Goal: Contribute content: Contribute content

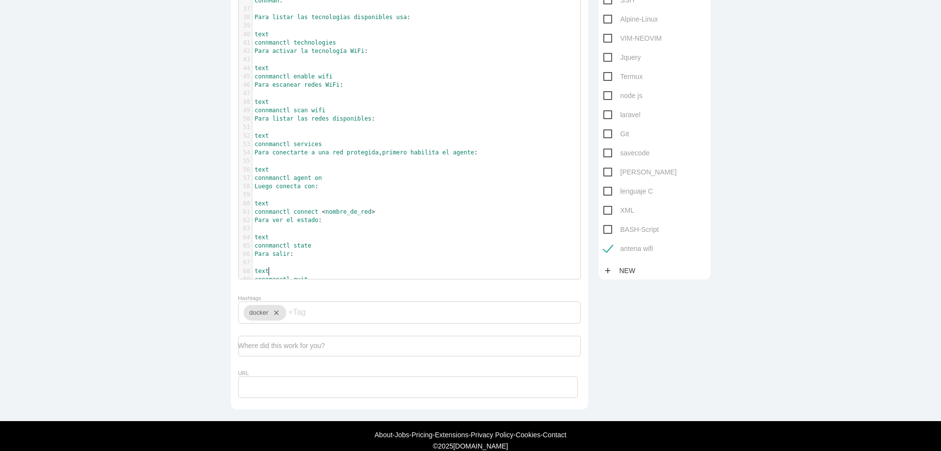
scroll to position [3, 0]
click at [361, 273] on pre "text" at bounding box center [419, 271] width 335 height 8
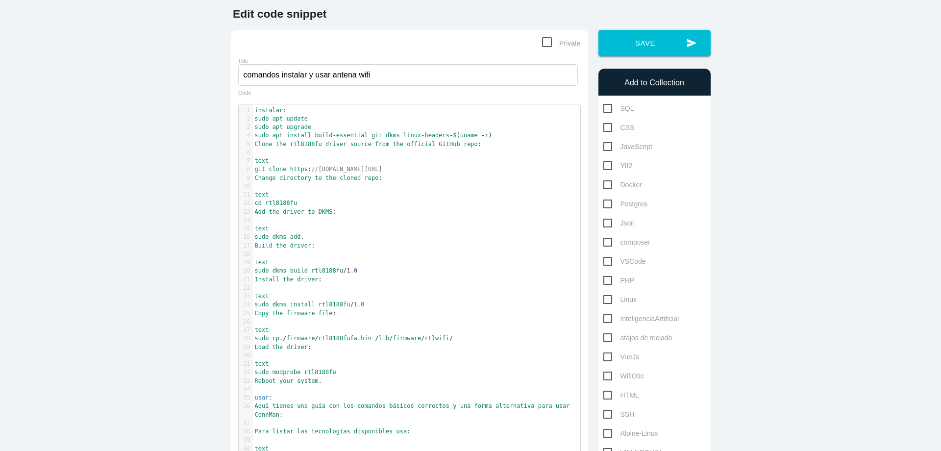
scroll to position [48, 0]
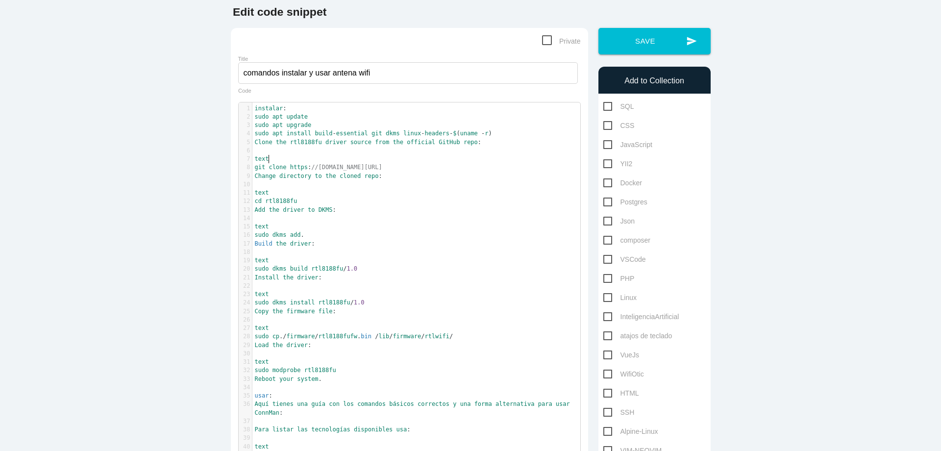
click at [301, 159] on pre "text" at bounding box center [419, 159] width 335 height 8
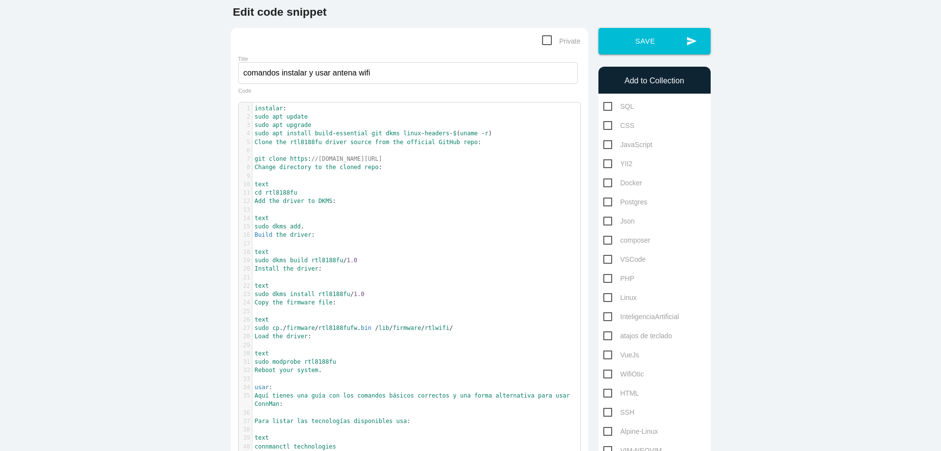
click at [293, 183] on pre "text" at bounding box center [419, 184] width 335 height 8
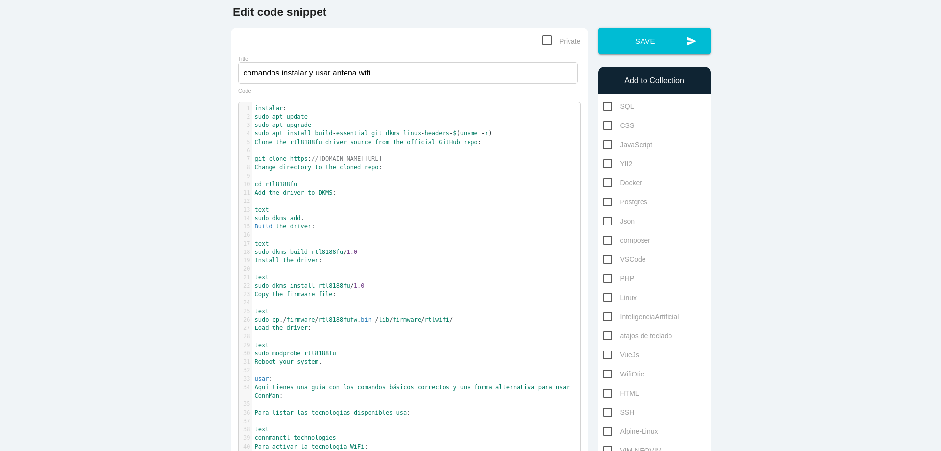
click at [308, 217] on pre "sudo dkms add ." at bounding box center [419, 218] width 335 height 8
click at [311, 213] on pre "text" at bounding box center [419, 210] width 335 height 8
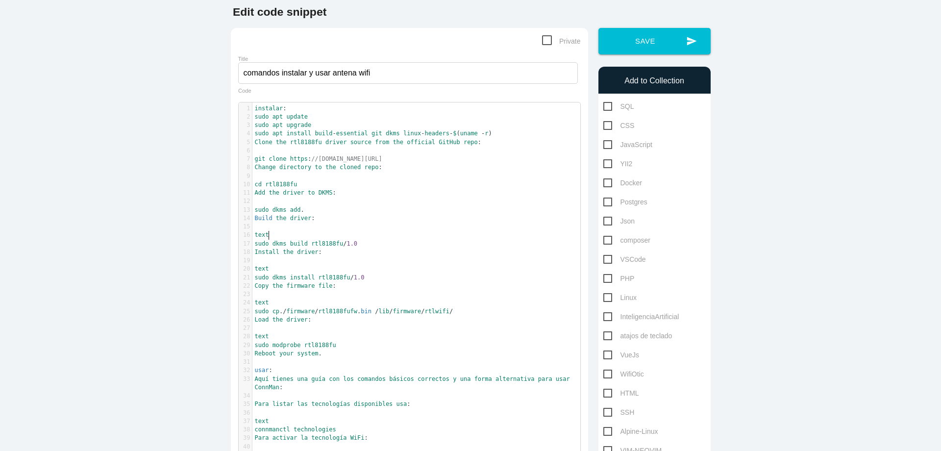
click at [299, 236] on pre "text" at bounding box center [419, 235] width 335 height 8
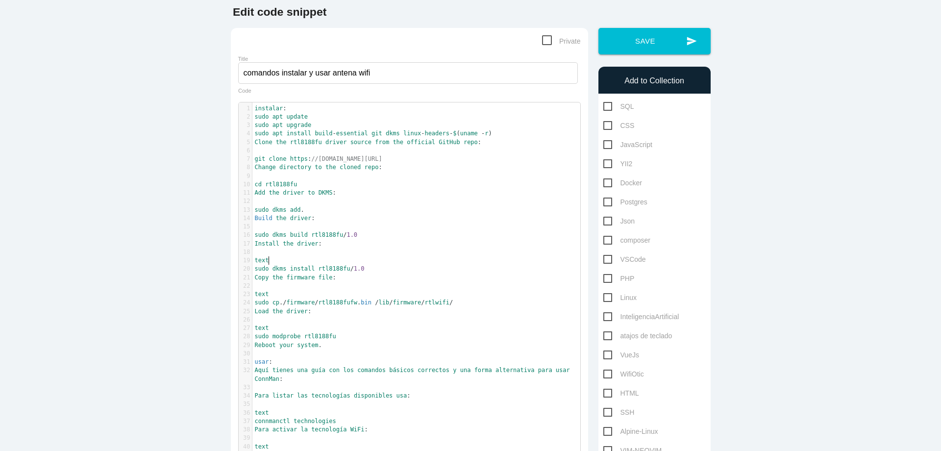
click at [325, 260] on pre "text" at bounding box center [419, 260] width 335 height 8
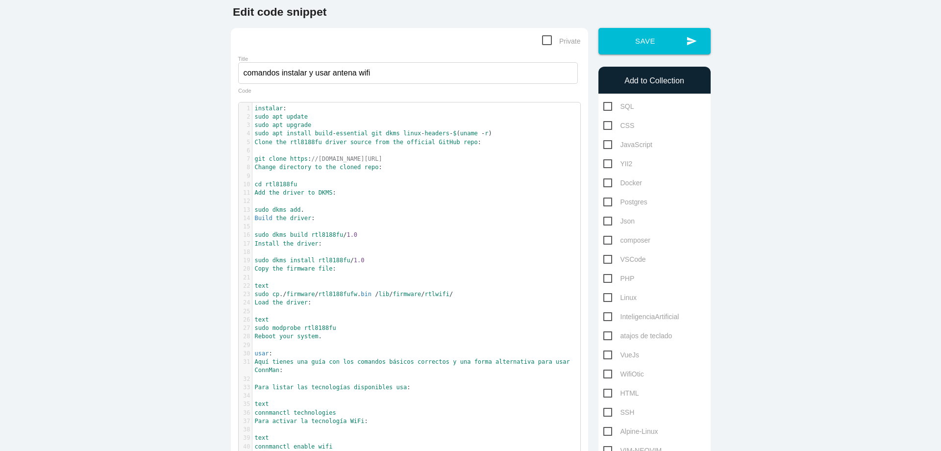
type textarea "text"
click at [297, 282] on pre "text" at bounding box center [419, 286] width 335 height 8
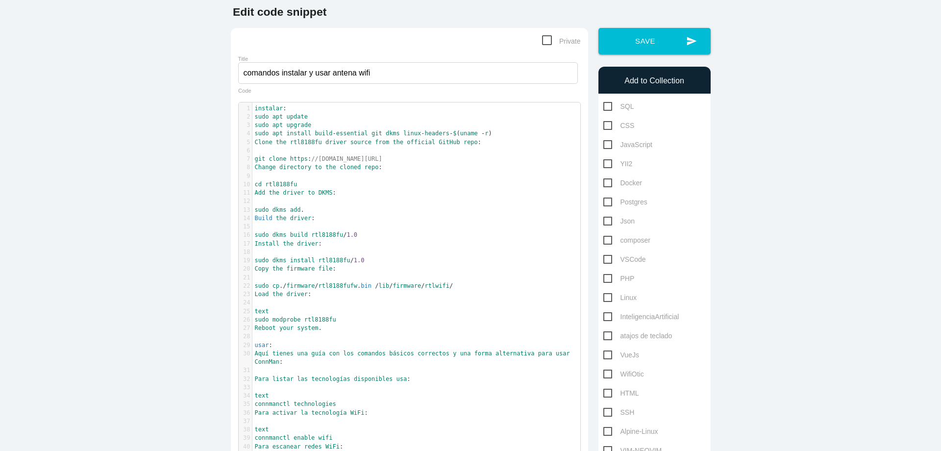
type textarea "text"
click at [309, 314] on pre "text" at bounding box center [419, 311] width 335 height 8
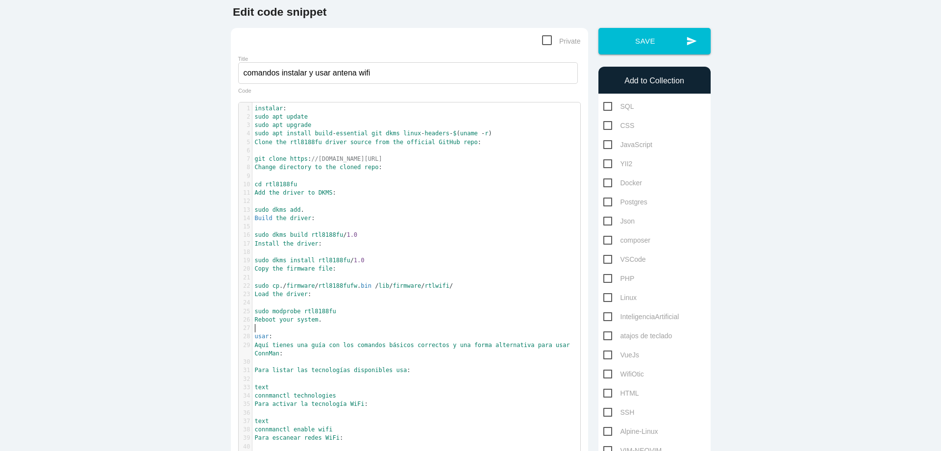
click at [274, 325] on pre "​" at bounding box center [419, 328] width 335 height 8
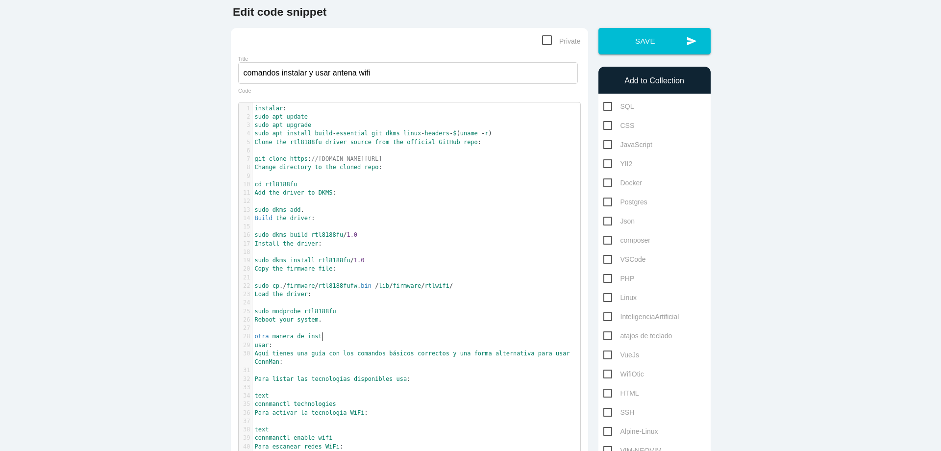
scroll to position [3, 53]
type textarea "otra manera de instalarL:"
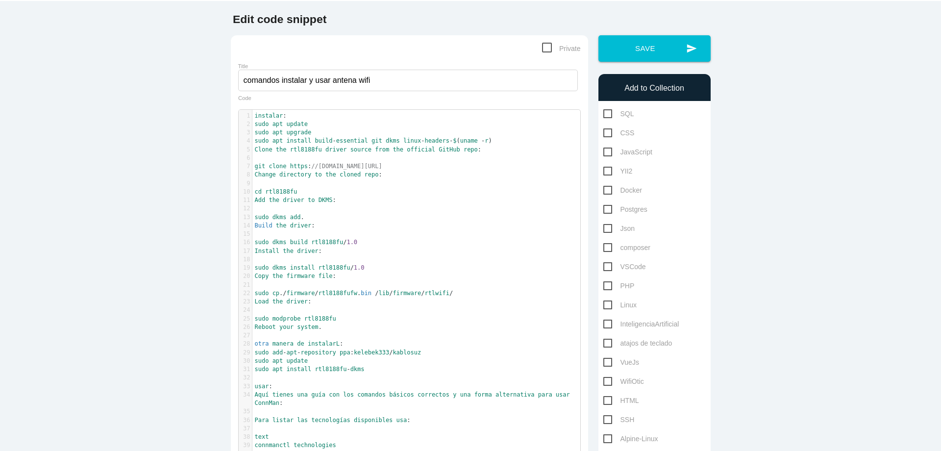
scroll to position [0, 0]
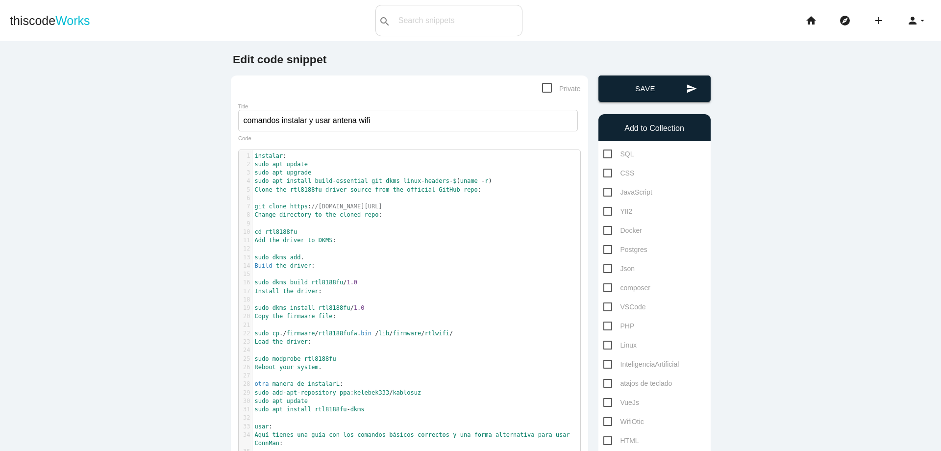
click at [677, 88] on button "send Save" at bounding box center [654, 88] width 112 height 26
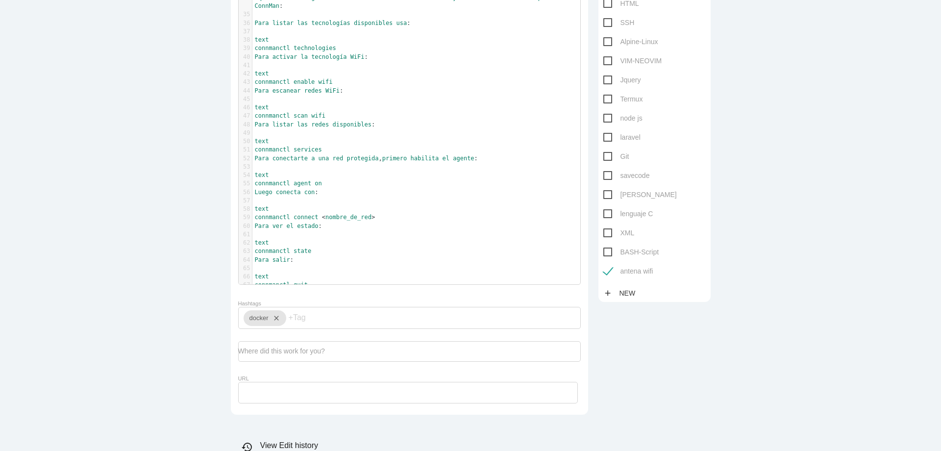
scroll to position [3, 0]
click at [352, 283] on pre "connmanctl quit" at bounding box center [419, 285] width 335 height 8
type textarea "con"
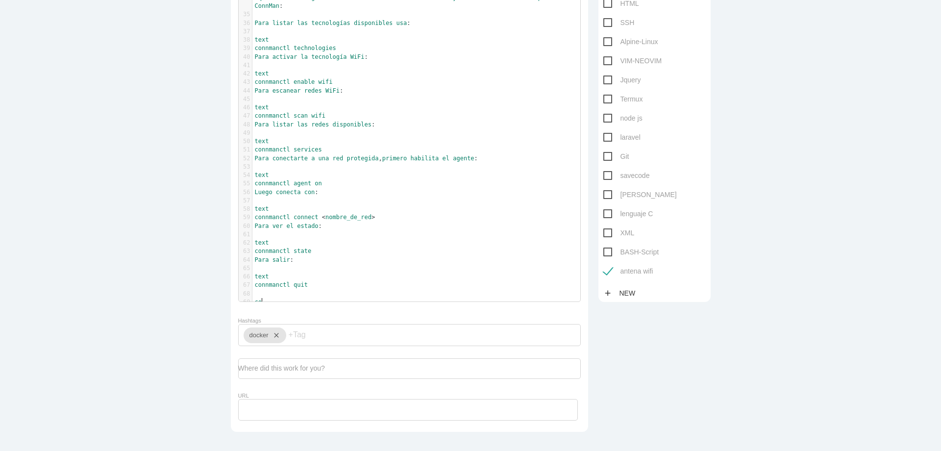
scroll to position [3, 9]
type textarea "con"
type textarea "network"
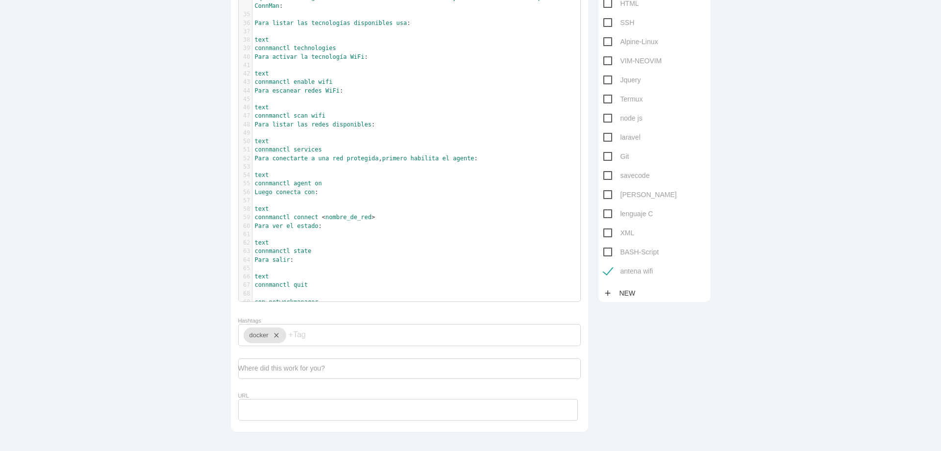
type textarea "manager:"
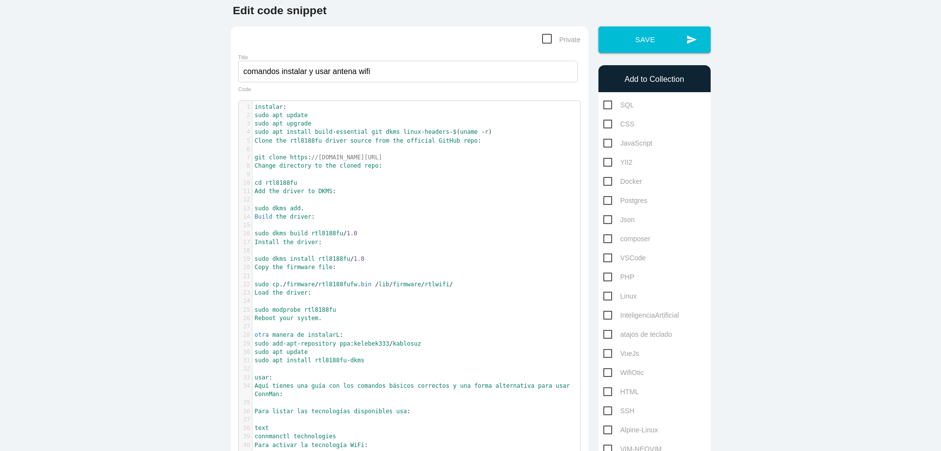
scroll to position [47, 0]
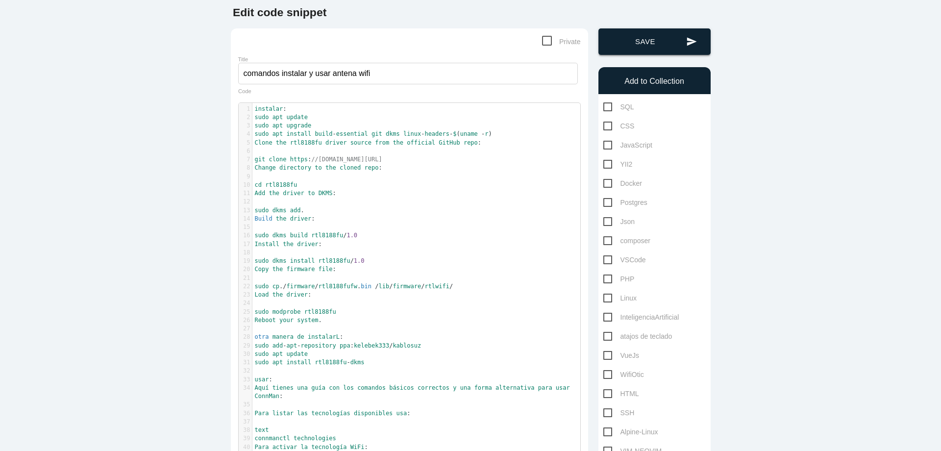
click at [641, 42] on button "send Save" at bounding box center [654, 41] width 112 height 26
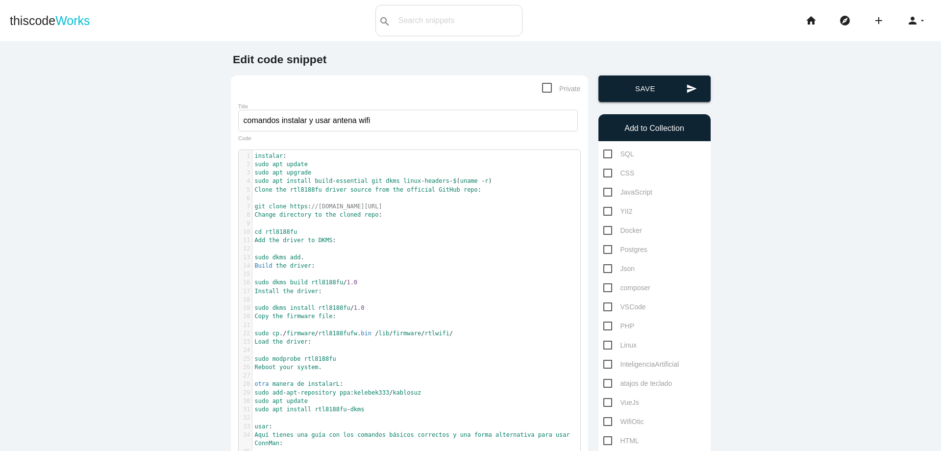
click at [660, 95] on button "send Save" at bounding box center [654, 88] width 112 height 26
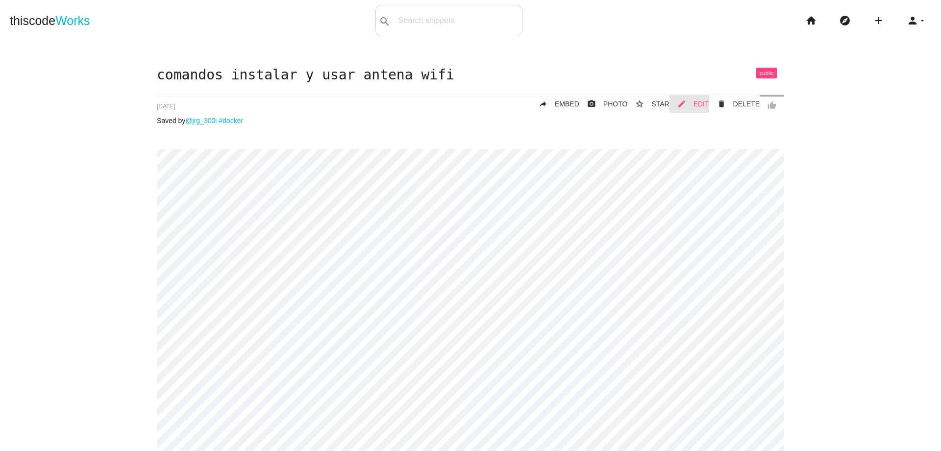
click at [698, 102] on span "EDIT" at bounding box center [702, 104] width 16 height 8
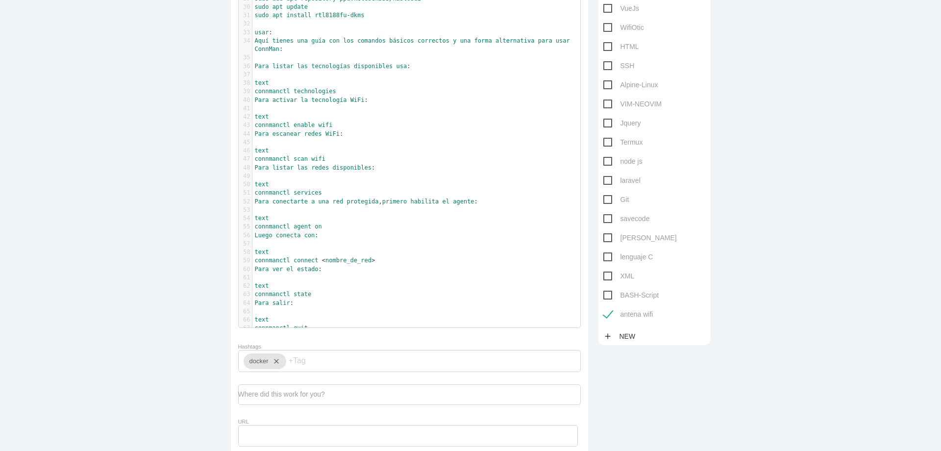
scroll to position [3, 0]
click at [328, 331] on pre "connmanctl quit" at bounding box center [419, 328] width 335 height 8
type textarea "networkmanager:"
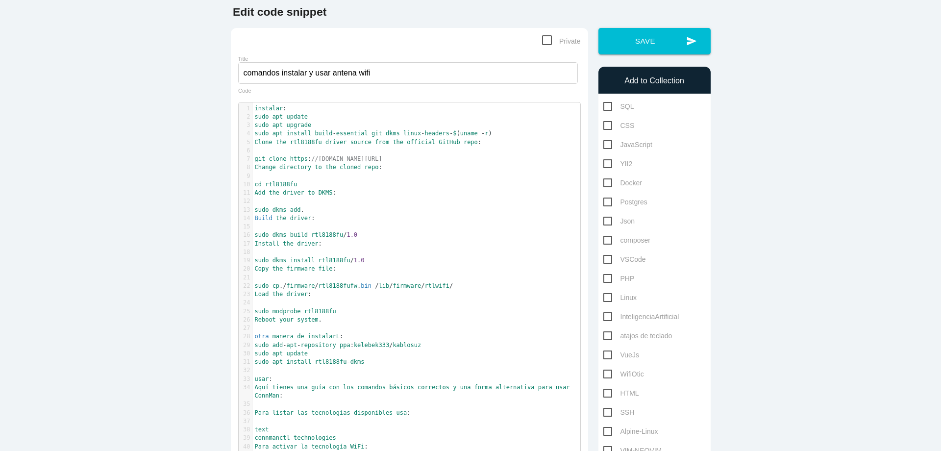
scroll to position [0, 0]
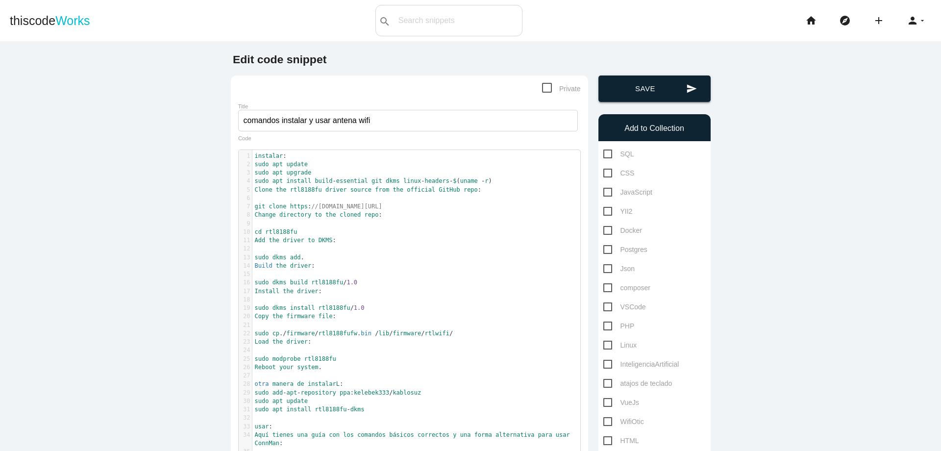
click at [665, 92] on button "send Save" at bounding box center [654, 88] width 112 height 26
